Goal: Information Seeking & Learning: Learn about a topic

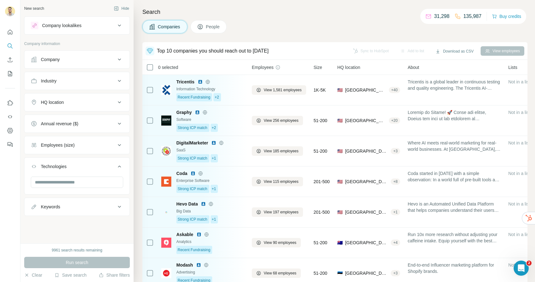
scroll to position [51, 0]
click at [92, 60] on div "Company" at bounding box center [73, 59] width 85 height 6
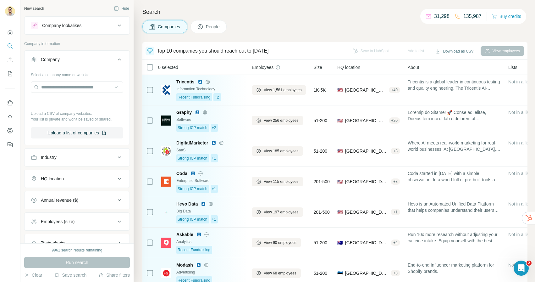
click at [72, 160] on button "Industry" at bounding box center [77, 157] width 105 height 15
click at [70, 171] on input at bounding box center [74, 173] width 78 height 7
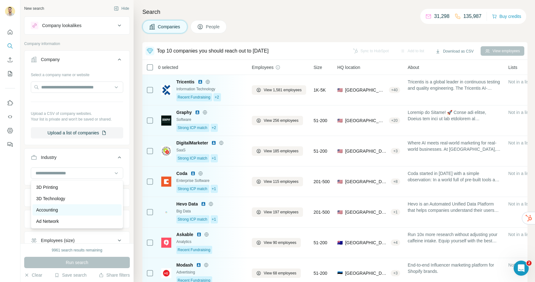
click at [63, 208] on div "Accounting" at bounding box center [77, 210] width 82 height 6
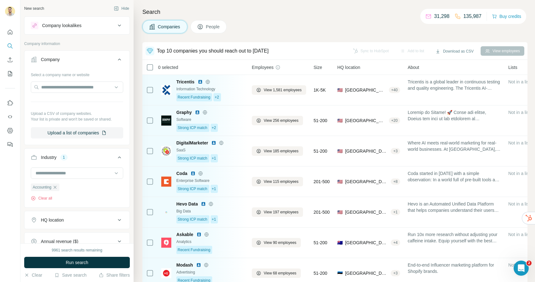
scroll to position [47, 0]
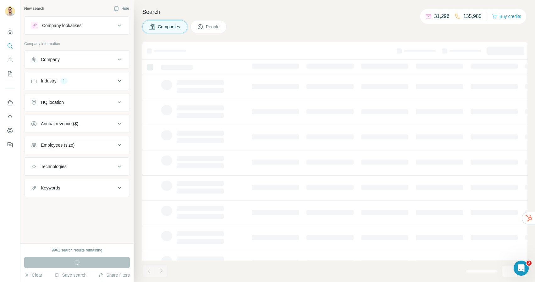
click at [70, 101] on div "HQ location" at bounding box center [73, 102] width 85 height 6
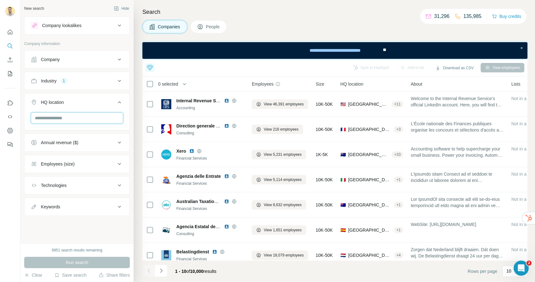
click at [79, 121] on input "text" at bounding box center [77, 117] width 92 height 11
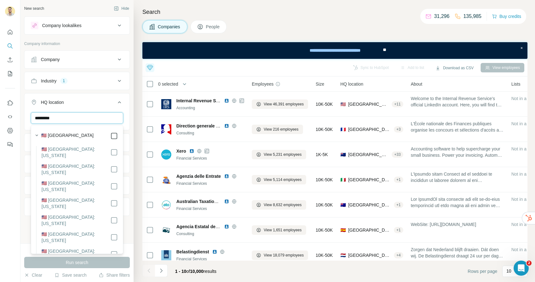
type input "*********"
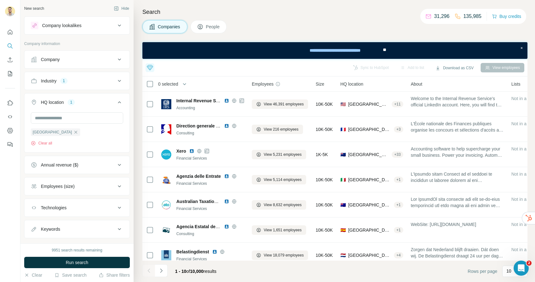
click at [130, 168] on div "New search Hide Company lookalikes Company information Company Industry 1 HQ lo…" at bounding box center [76, 121] width 113 height 243
click at [82, 190] on button "Employees (size)" at bounding box center [77, 186] width 105 height 15
click at [36, 222] on icon at bounding box center [35, 224] width 8 height 8
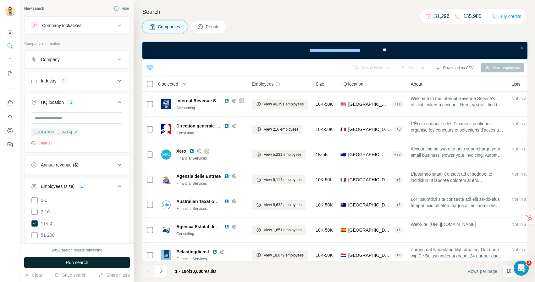
click at [72, 259] on span "Run search" at bounding box center [77, 262] width 23 height 6
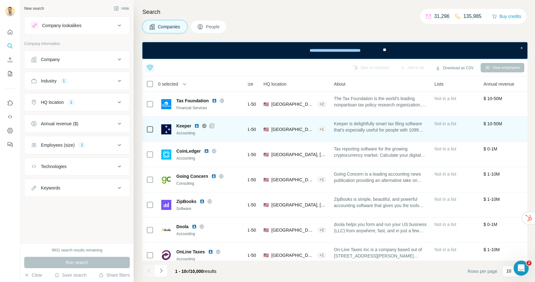
scroll to position [0, 46]
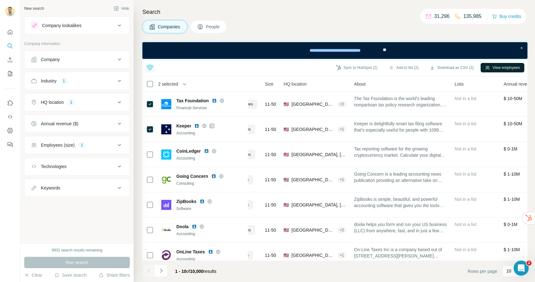
click at [510, 69] on button "View employees" at bounding box center [503, 67] width 44 height 9
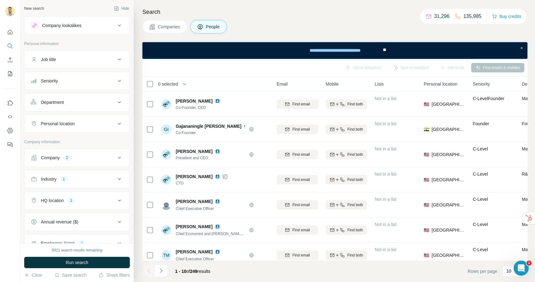
click at [88, 79] on div "Seniority" at bounding box center [73, 81] width 85 height 6
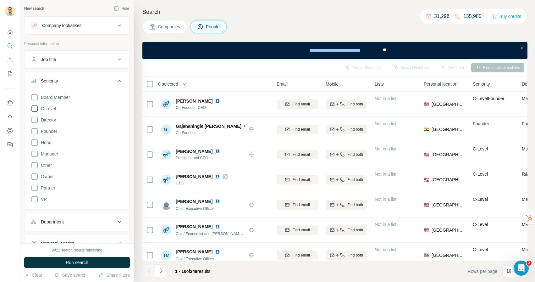
click at [38, 110] on icon at bounding box center [35, 109] width 8 height 8
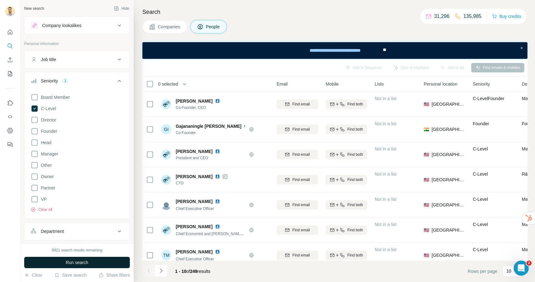
click at [78, 261] on span "Run search" at bounding box center [77, 262] width 23 height 6
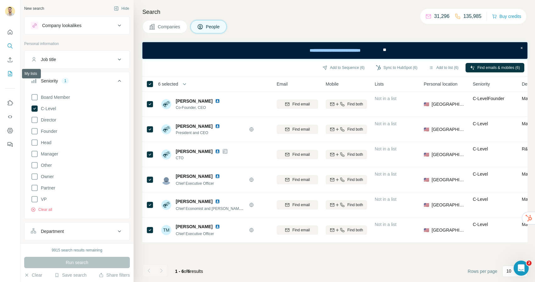
click at [8, 72] on icon "My lists" at bounding box center [10, 73] width 4 height 5
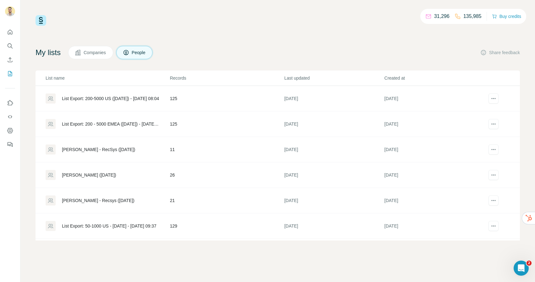
click at [110, 95] on div "List Export: 200-5000 US (18/9/25) - 23/09/2025 08:04" at bounding box center [110, 98] width 97 height 6
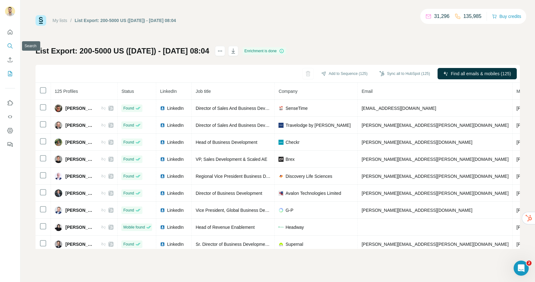
click at [10, 47] on icon "Search" at bounding box center [10, 45] width 4 height 4
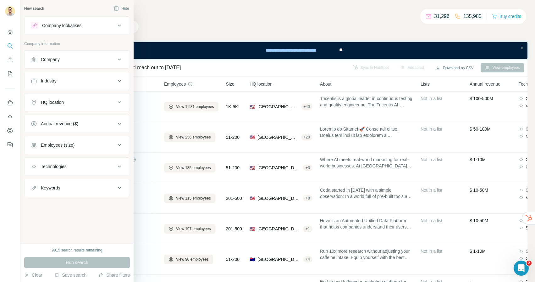
click at [66, 26] on div "Company lookalikes" at bounding box center [61, 25] width 39 height 6
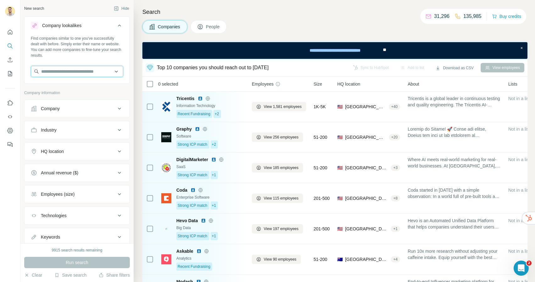
click at [79, 71] on input "text" at bounding box center [77, 71] width 92 height 11
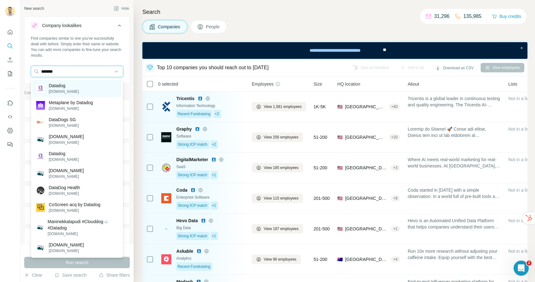
type input "*******"
click at [82, 87] on div "Datadog datadoghq.com" at bounding box center [76, 88] width 89 height 17
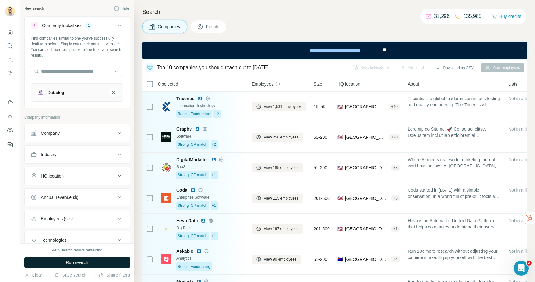
click at [86, 261] on span "Run search" at bounding box center [77, 262] width 23 height 6
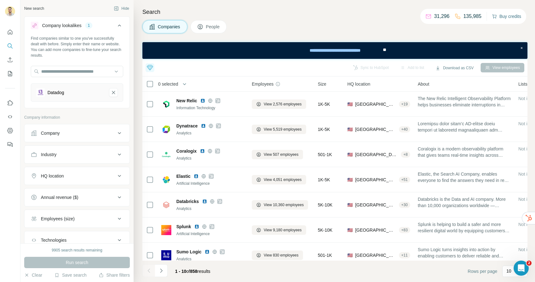
click at [500, 17] on button "Buy credits" at bounding box center [506, 16] width 29 height 9
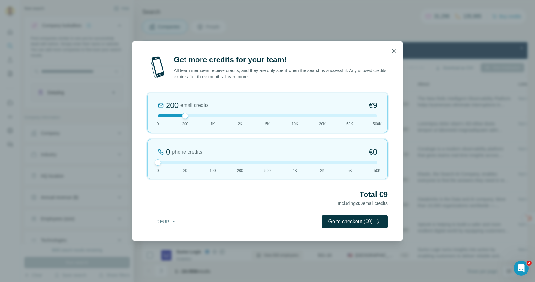
drag, startPoint x: 186, startPoint y: 163, endPoint x: 153, endPoint y: 159, distance: 32.9
click at [153, 159] on div "0 phone credits €0 0 20 100 200 500 1K 2K 5K 50K" at bounding box center [268, 159] width 240 height 40
click at [211, 116] on div at bounding box center [268, 115] width 220 height 3
drag, startPoint x: 213, startPoint y: 115, endPoint x: 152, endPoint y: 113, distance: 60.4
click at [152, 113] on div "200 email credits €9 0 200 1K 2K 5K 10K 20K 50K 500K" at bounding box center [268, 112] width 240 height 40
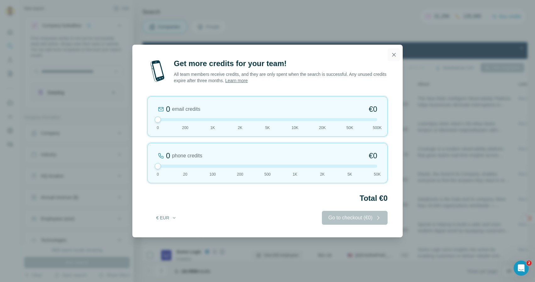
click at [395, 54] on icon "button" at bounding box center [394, 55] width 6 height 6
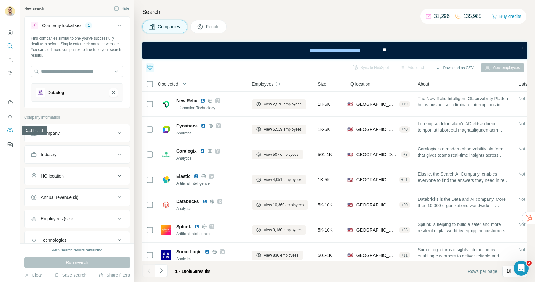
click at [8, 131] on icon "Dashboard" at bounding box center [10, 130] width 6 height 6
